Goal: Find contact information: Find contact information

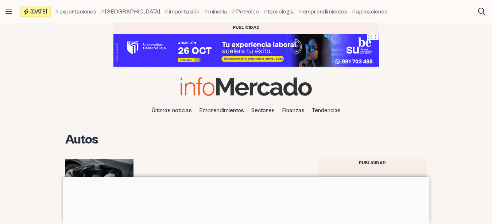
click at [219, 90] on img at bounding box center [245, 86] width 131 height 19
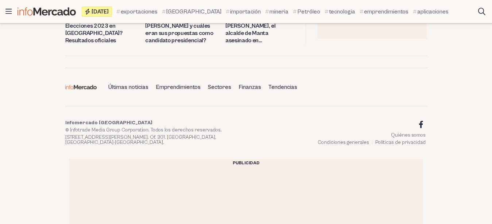
scroll to position [1713, 0]
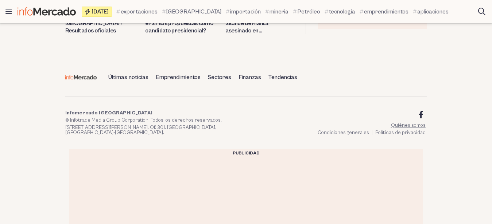
click at [406, 122] on link "Quiénes somos" at bounding box center [408, 125] width 35 height 6
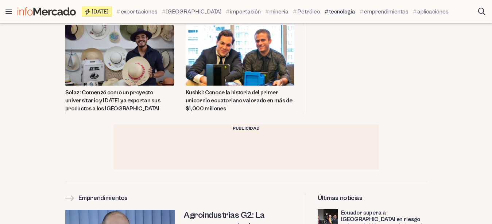
scroll to position [352, 0]
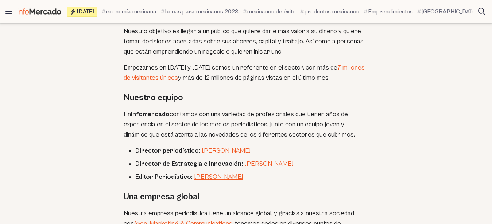
scroll to position [365, 0]
click at [231, 172] on li "Editor Periodístico: Guillermo Maza Ancajima" at bounding box center [251, 177] width 233 height 10
click at [232, 173] on link "Guillermo Maza Ancajima" at bounding box center [218, 177] width 49 height 8
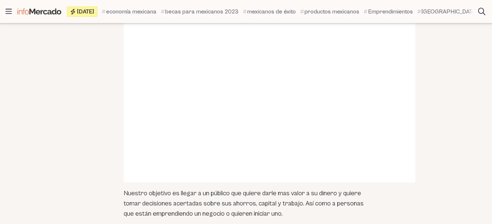
scroll to position [0, 0]
